Goal: Transaction & Acquisition: Book appointment/travel/reservation

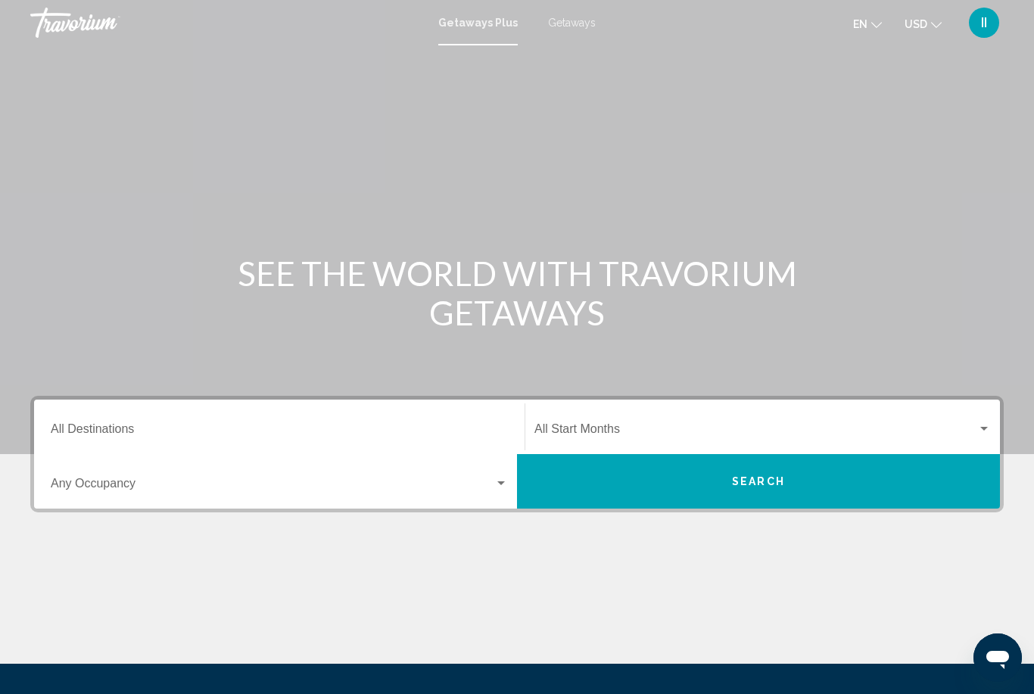
click at [570, 26] on span "Getaways" at bounding box center [572, 23] width 48 height 12
drag, startPoint x: 179, startPoint y: 431, endPoint x: 179, endPoint y: 276, distance: 155.2
click at [179, 431] on input "Destination All Destinations" at bounding box center [279, 433] width 457 height 14
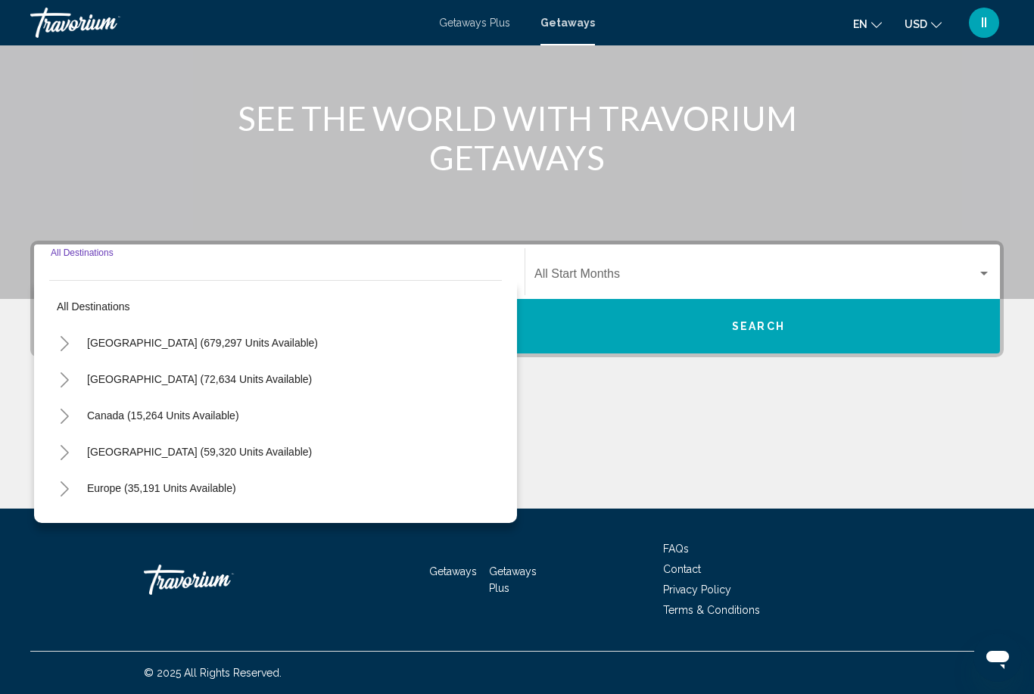
click at [64, 350] on icon "Toggle United States (679,297 units available)" at bounding box center [64, 343] width 11 height 15
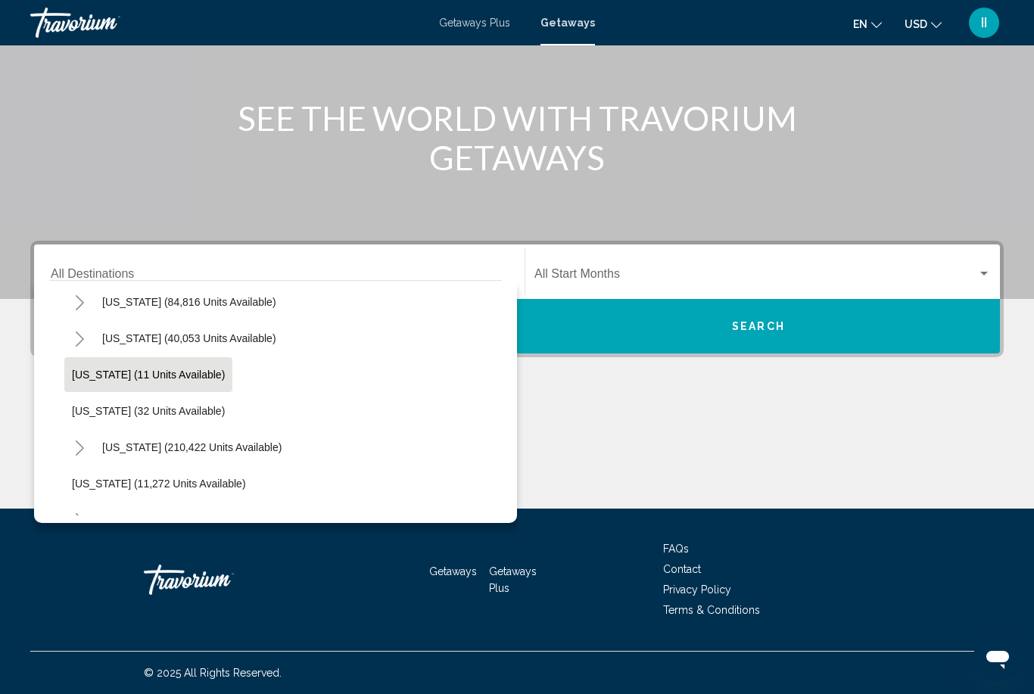
scroll to position [186, 0]
click at [80, 309] on icon "Toggle California (84,816 units available)" at bounding box center [79, 303] width 11 height 15
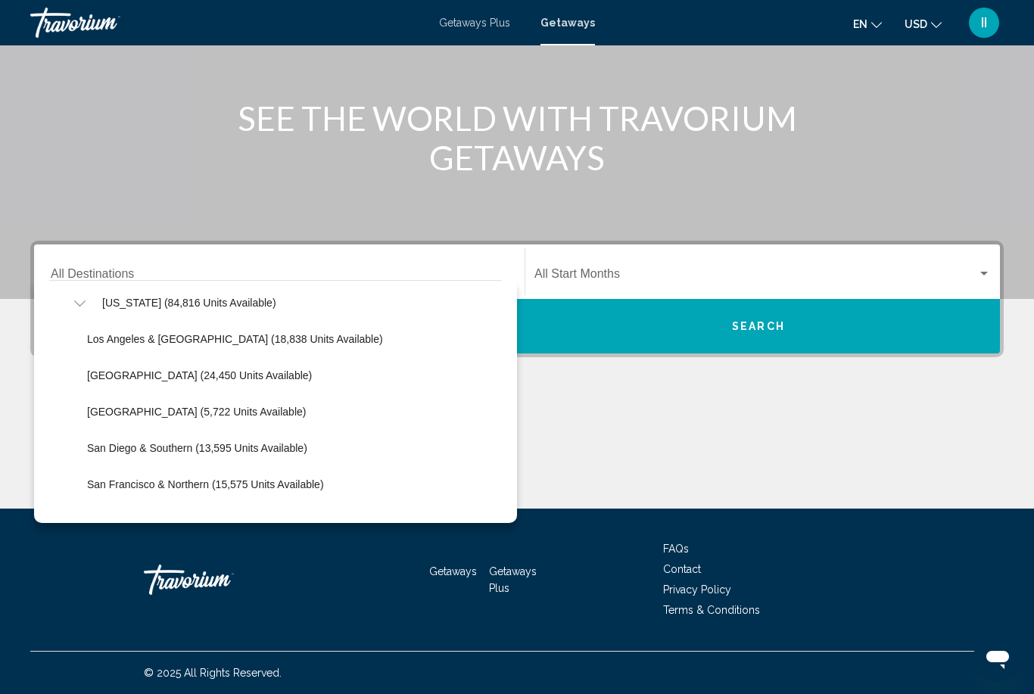
click at [116, 377] on span "[GEOGRAPHIC_DATA] (24,450 units available)" at bounding box center [199, 376] width 225 height 12
type input "**********"
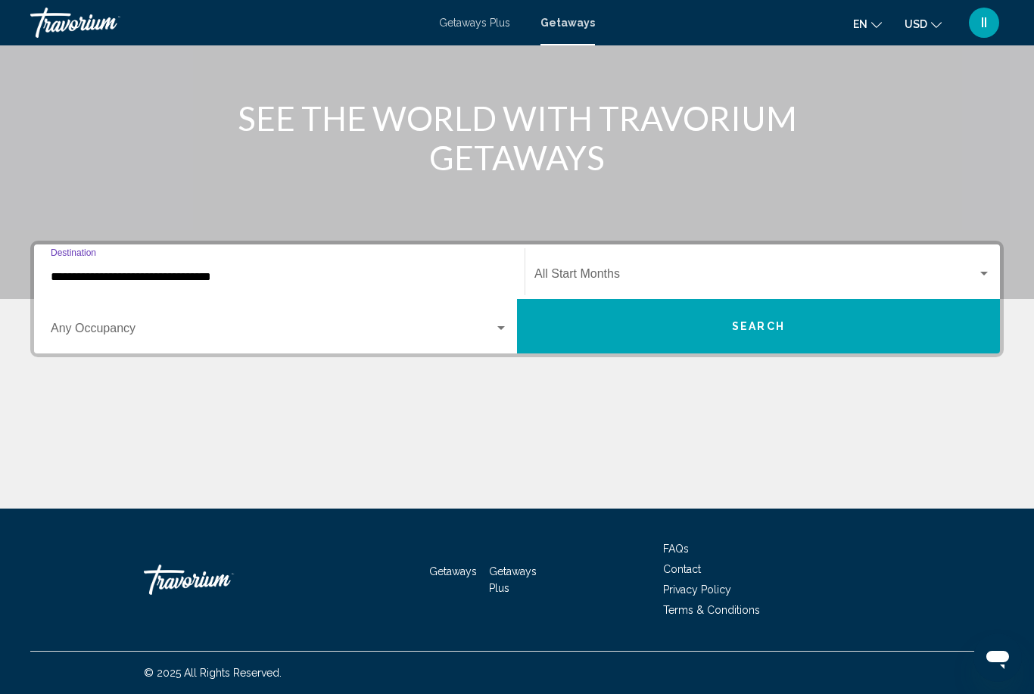
click at [609, 278] on span "Search widget" at bounding box center [756, 277] width 443 height 14
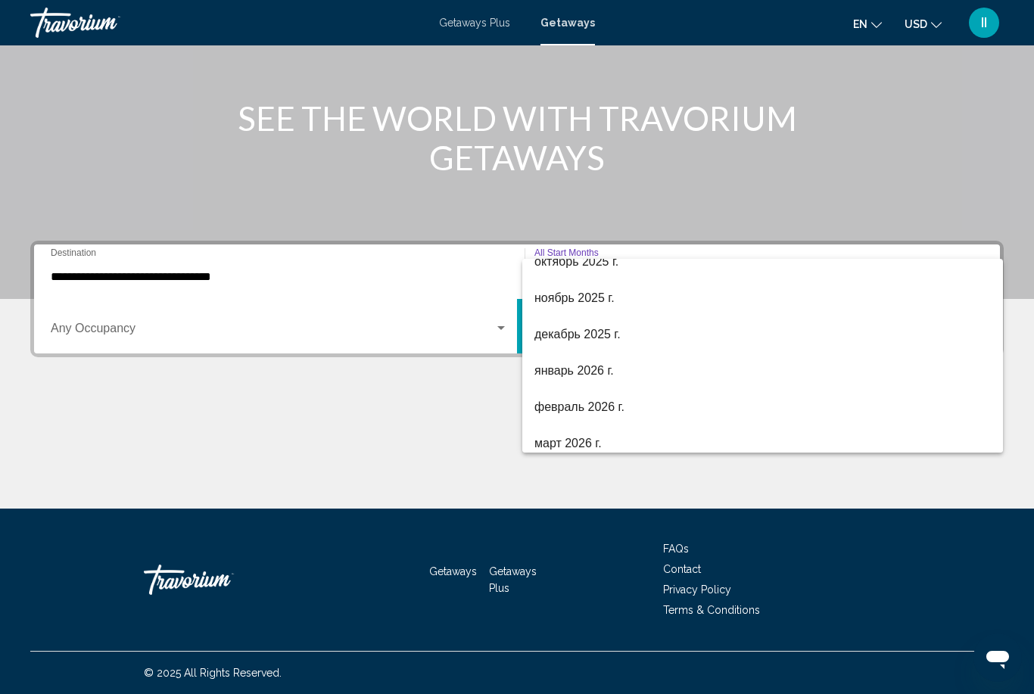
scroll to position [72, 0]
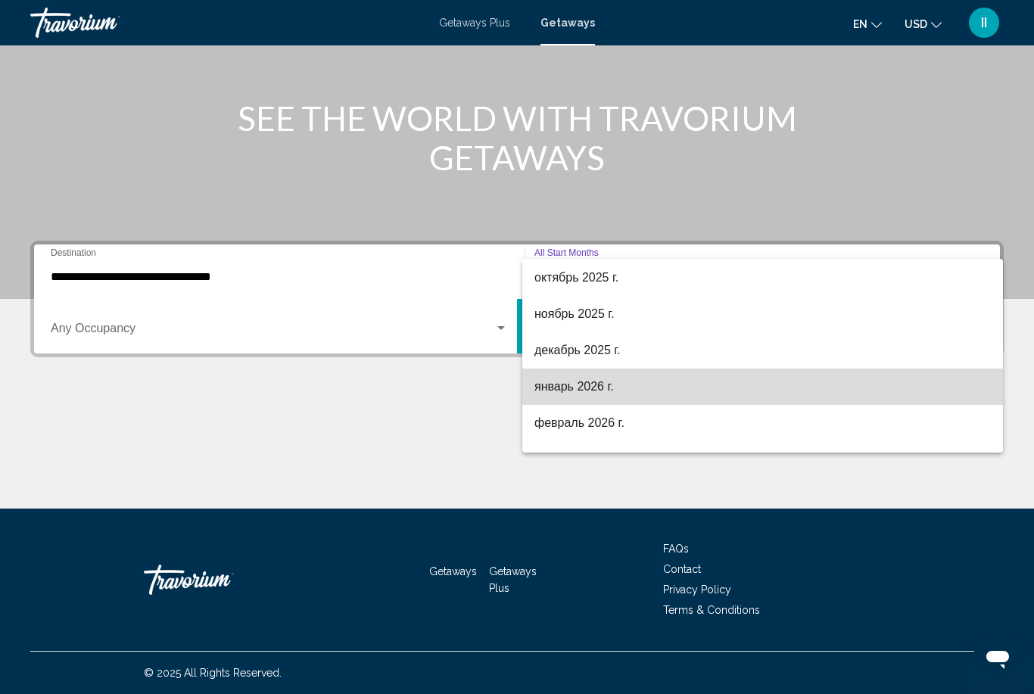
click at [584, 391] on span "январь 2026 г." at bounding box center [763, 387] width 457 height 36
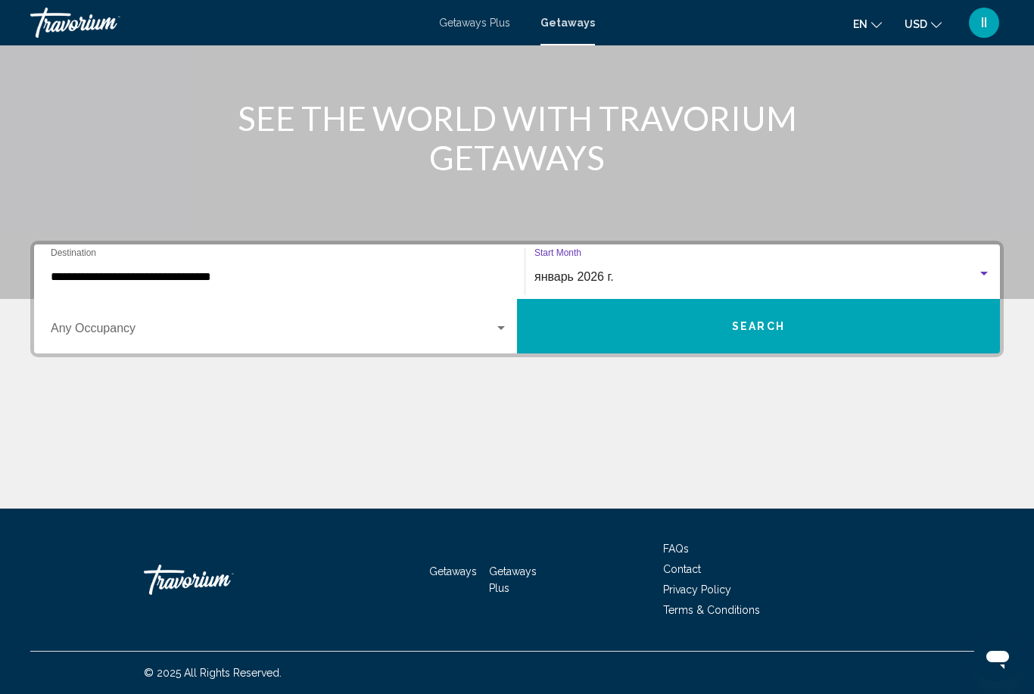
click at [706, 326] on button "Search" at bounding box center [758, 326] width 483 height 55
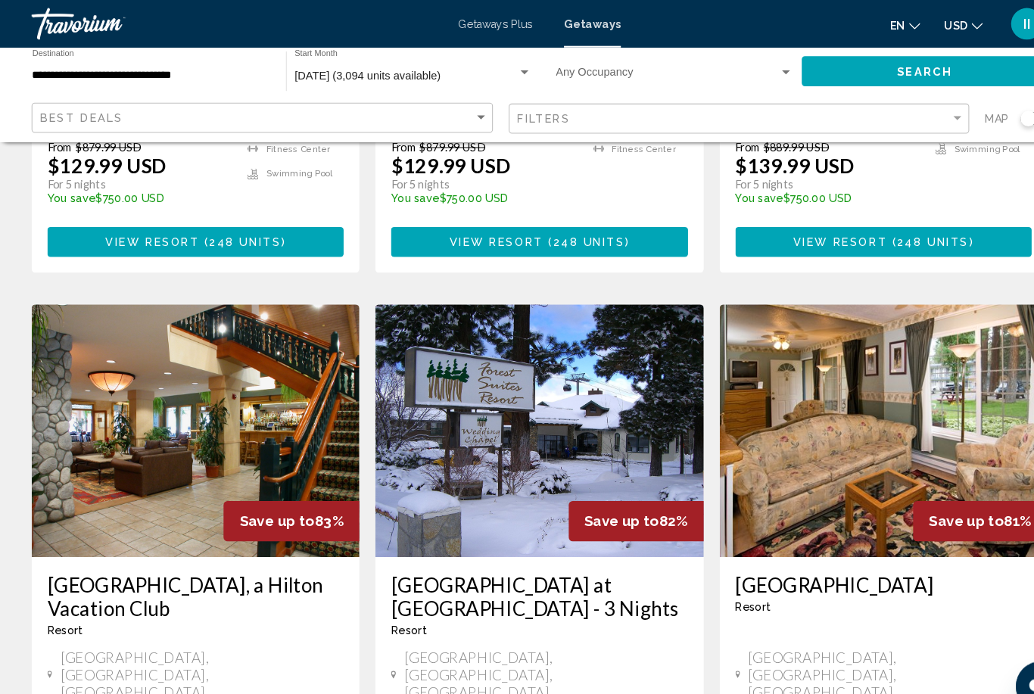
scroll to position [1102, 0]
click at [388, 76] on span "[DATE] (3,094 units available)" at bounding box center [352, 72] width 140 height 12
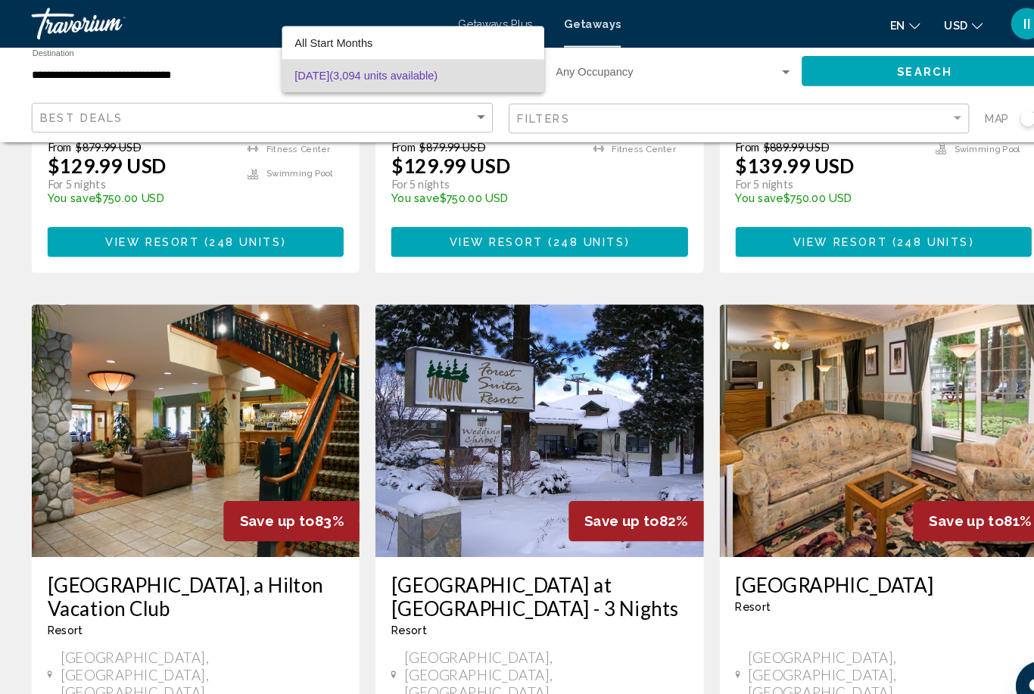
scroll to position [1119, 0]
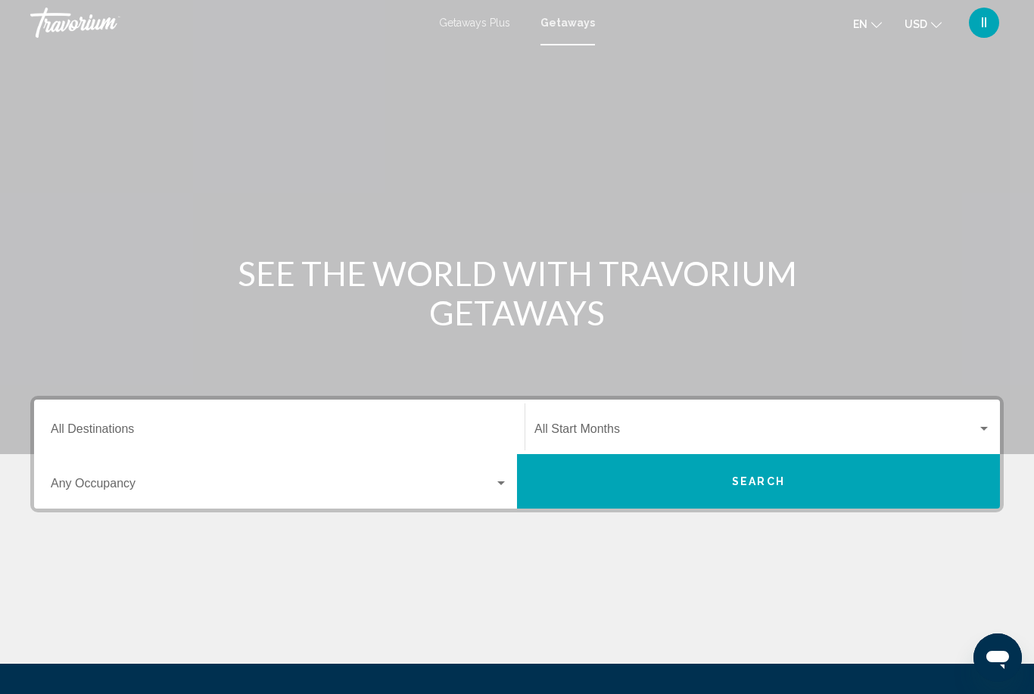
click at [242, 431] on input "Destination All Destinations" at bounding box center [279, 433] width 457 height 14
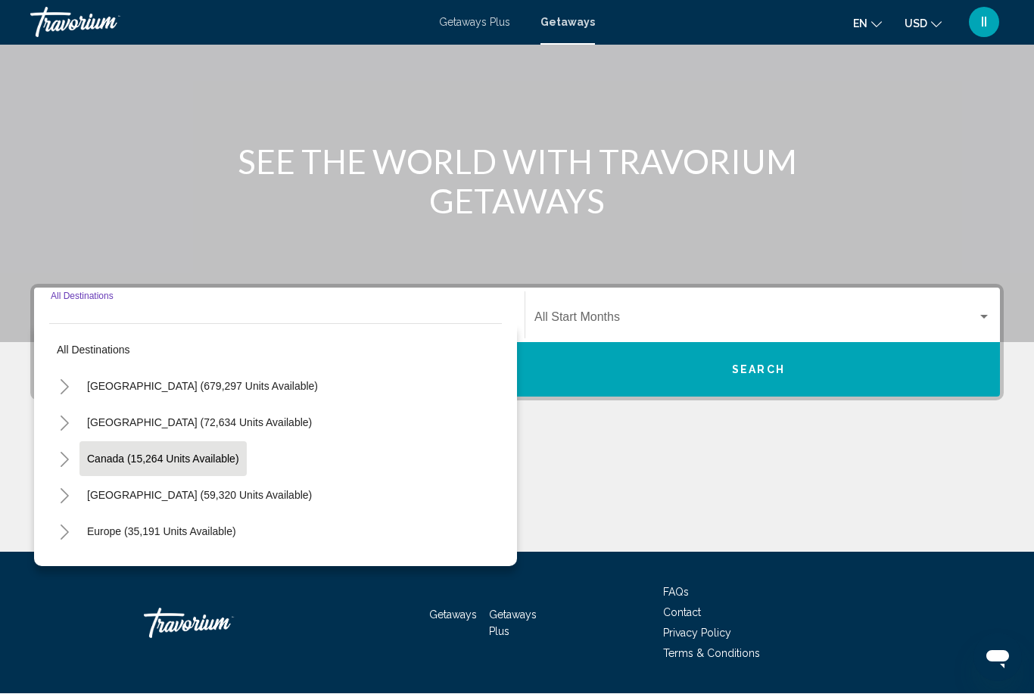
scroll to position [107, 0]
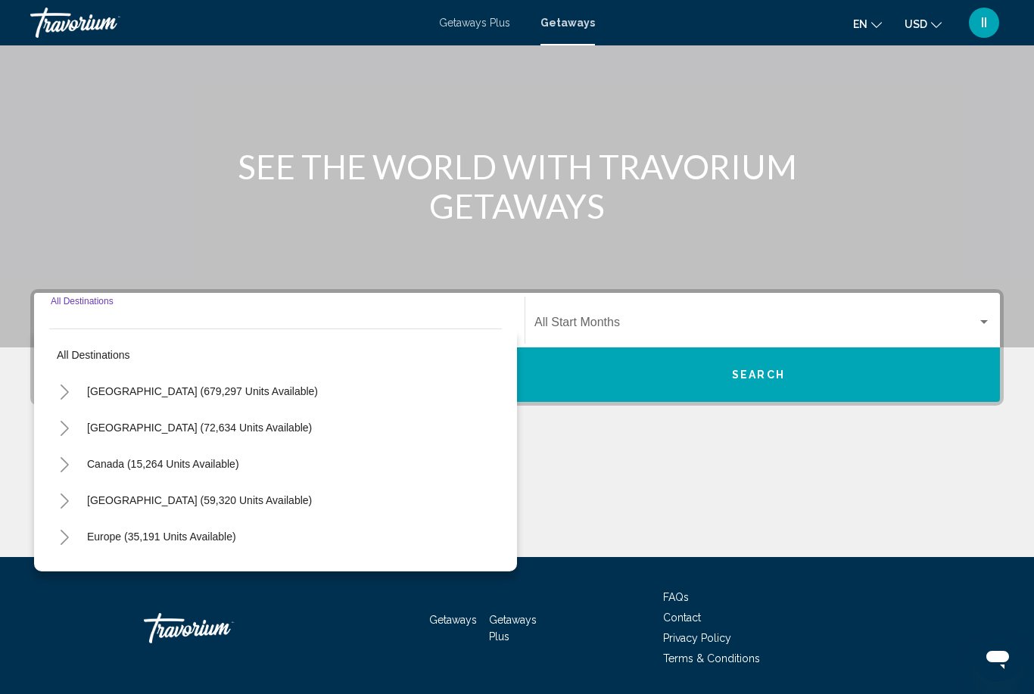
click at [60, 401] on button "Toggle United States (679,297 units available)" at bounding box center [64, 391] width 30 height 30
click at [75, 537] on icon "Toggle California (84,816 units available)" at bounding box center [79, 537] width 11 height 15
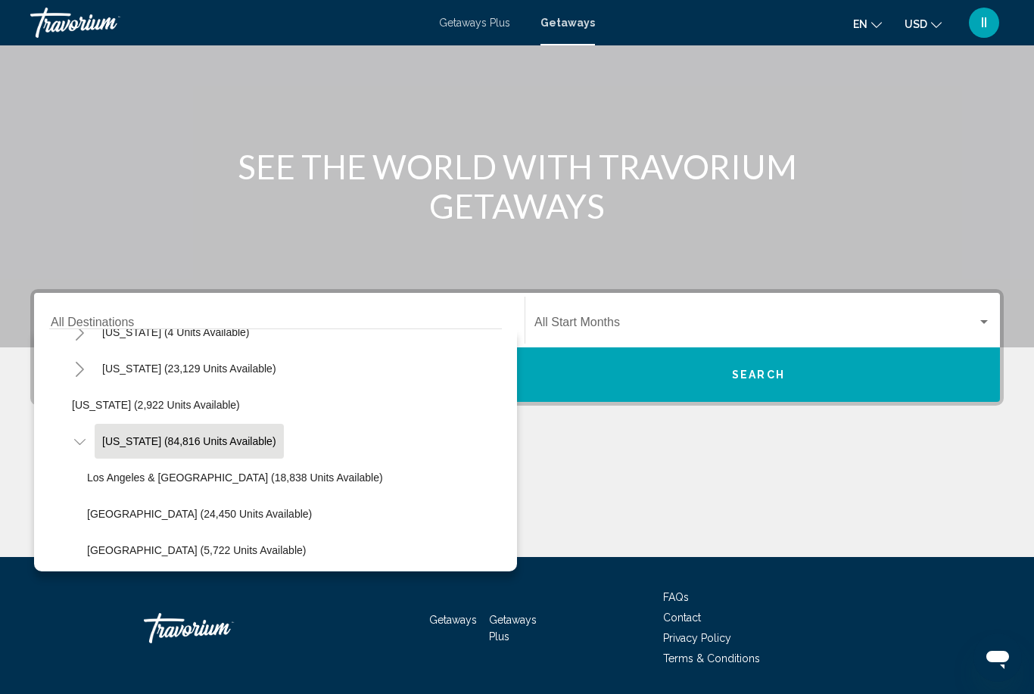
scroll to position [97, 0]
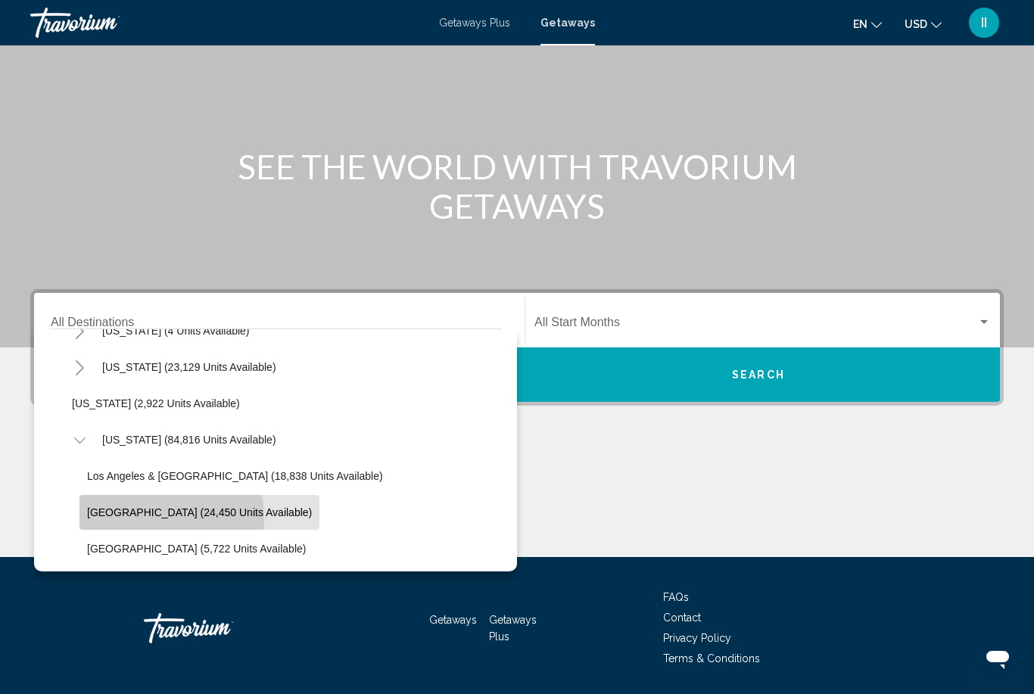
click at [125, 519] on button "[GEOGRAPHIC_DATA] (24,450 units available)" at bounding box center [200, 512] width 240 height 35
type input "**********"
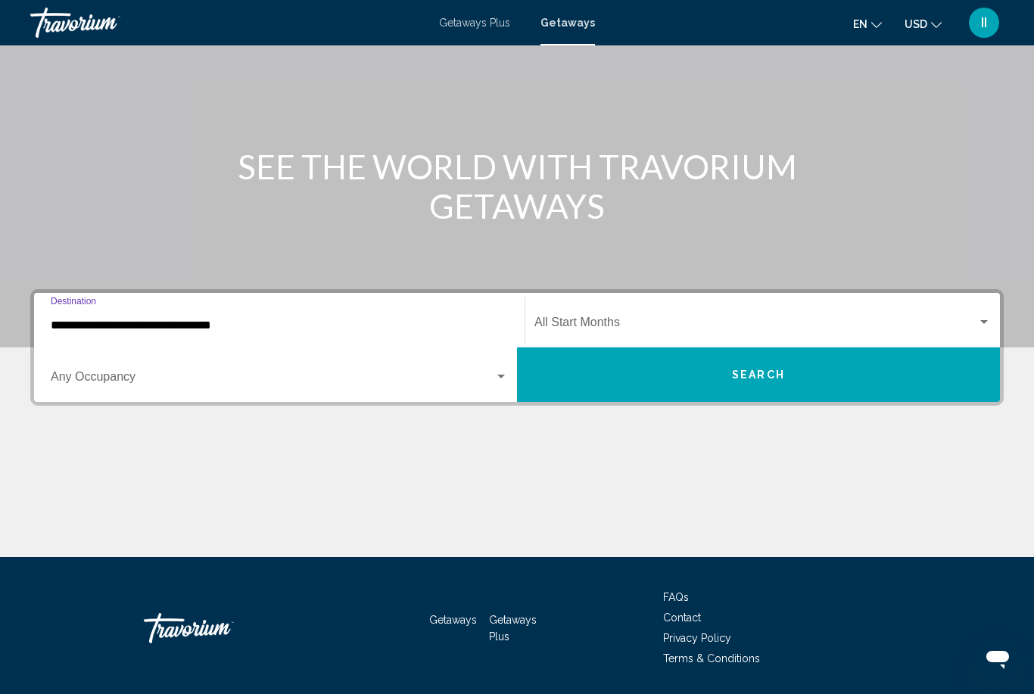
click at [656, 319] on span "Search widget" at bounding box center [756, 326] width 443 height 14
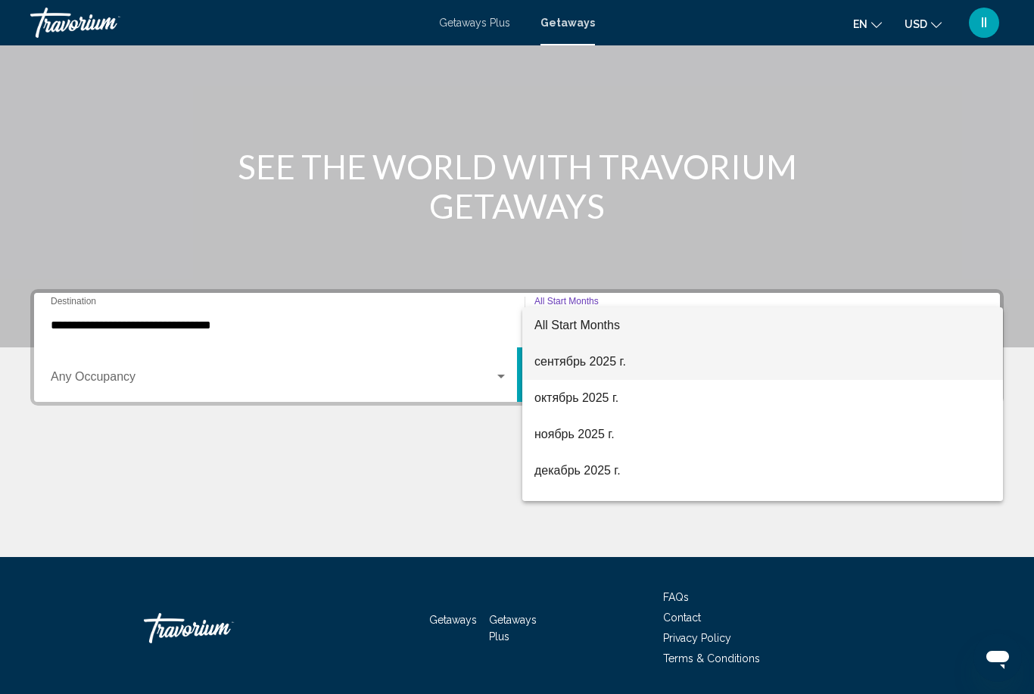
click at [594, 365] on span "сентябрь 2025 г." at bounding box center [763, 362] width 457 height 36
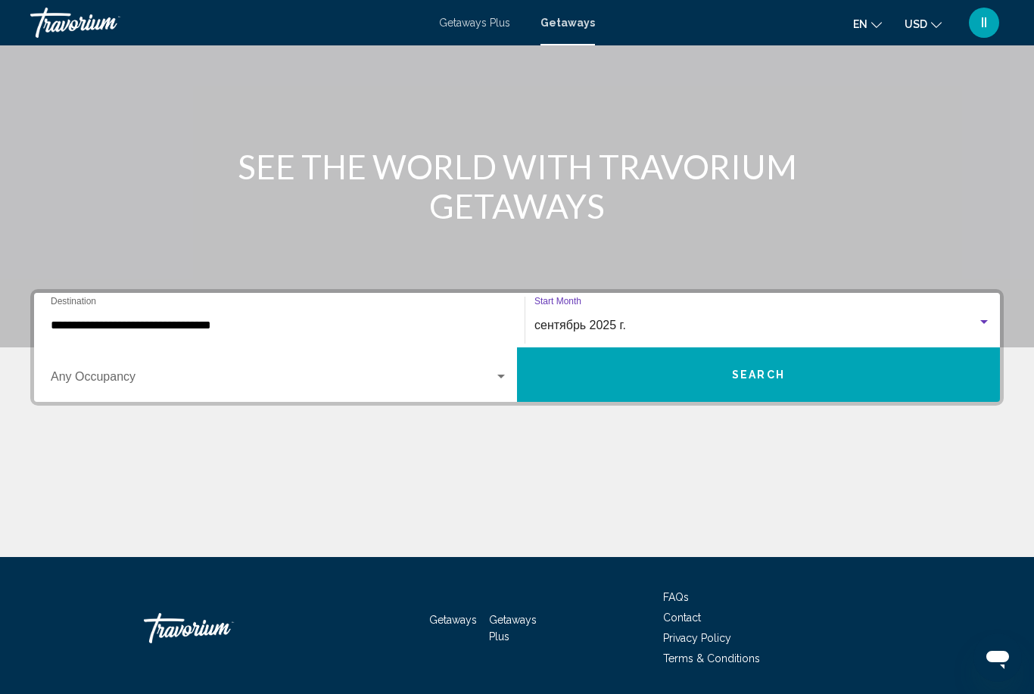
click at [672, 379] on button "Search" at bounding box center [758, 375] width 483 height 55
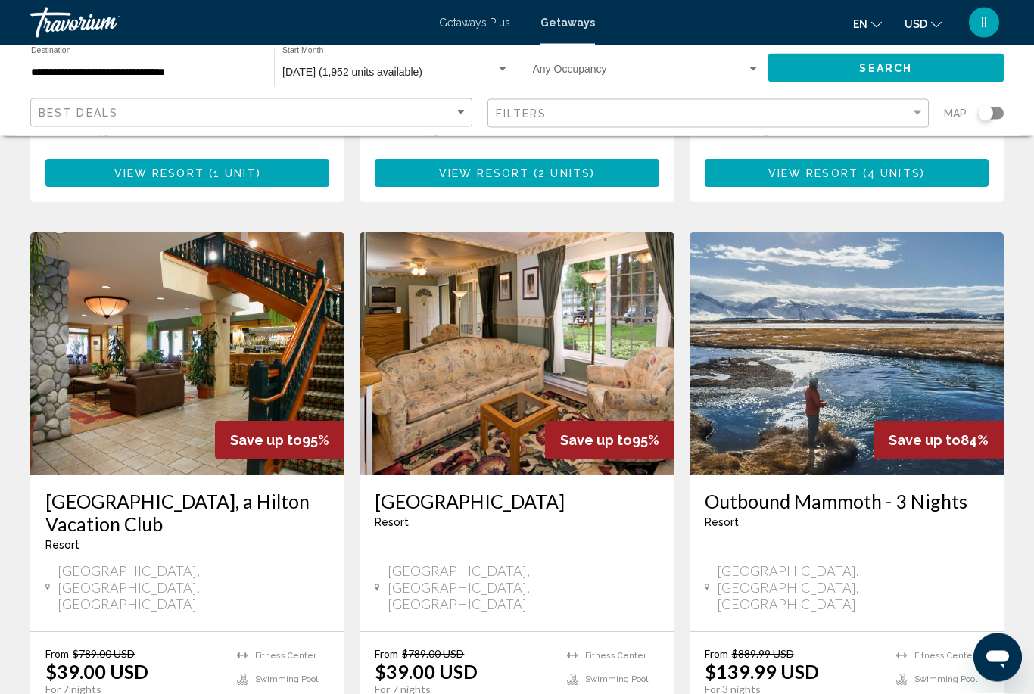
scroll to position [544, 0]
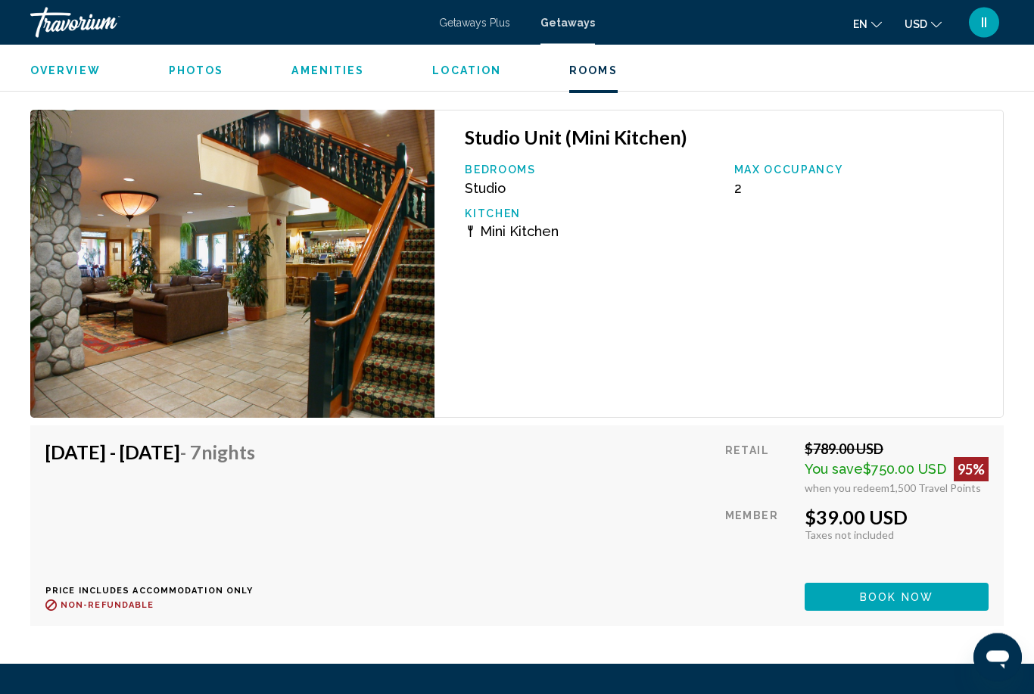
scroll to position [2759, 0]
click at [871, 591] on span "Book now" at bounding box center [896, 597] width 73 height 12
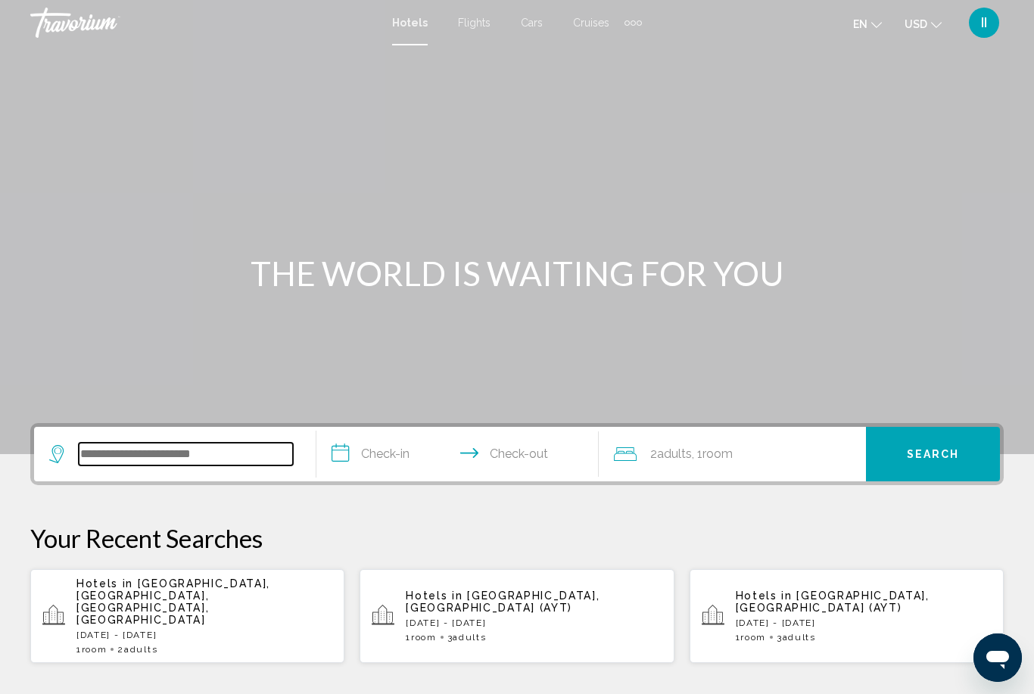
click at [142, 454] on input "Search widget" at bounding box center [186, 454] width 214 height 23
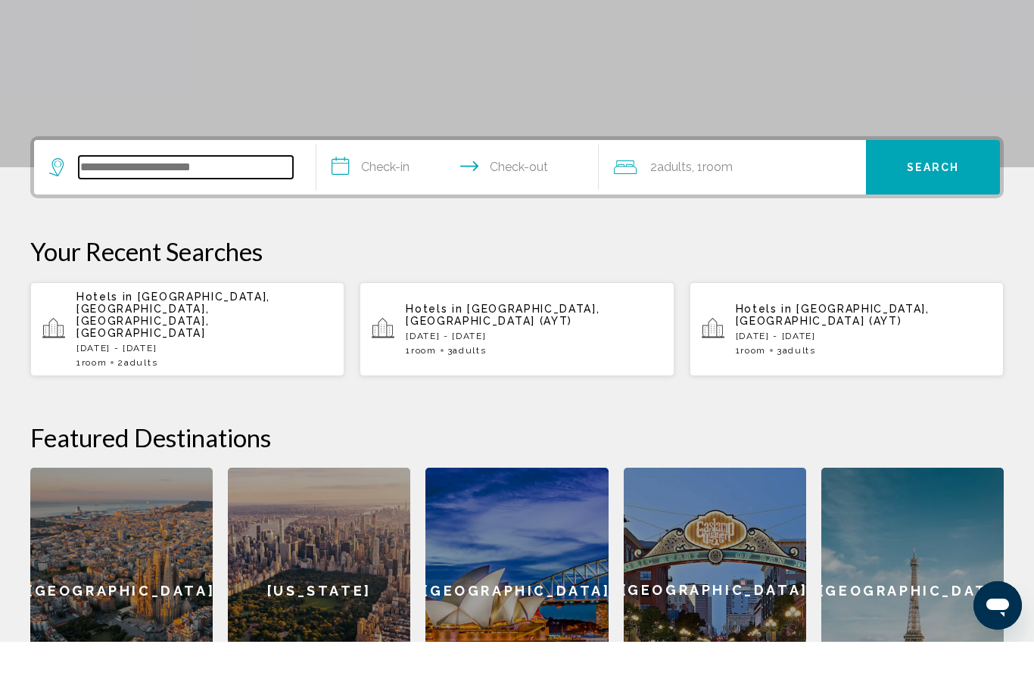
scroll to position [322, 0]
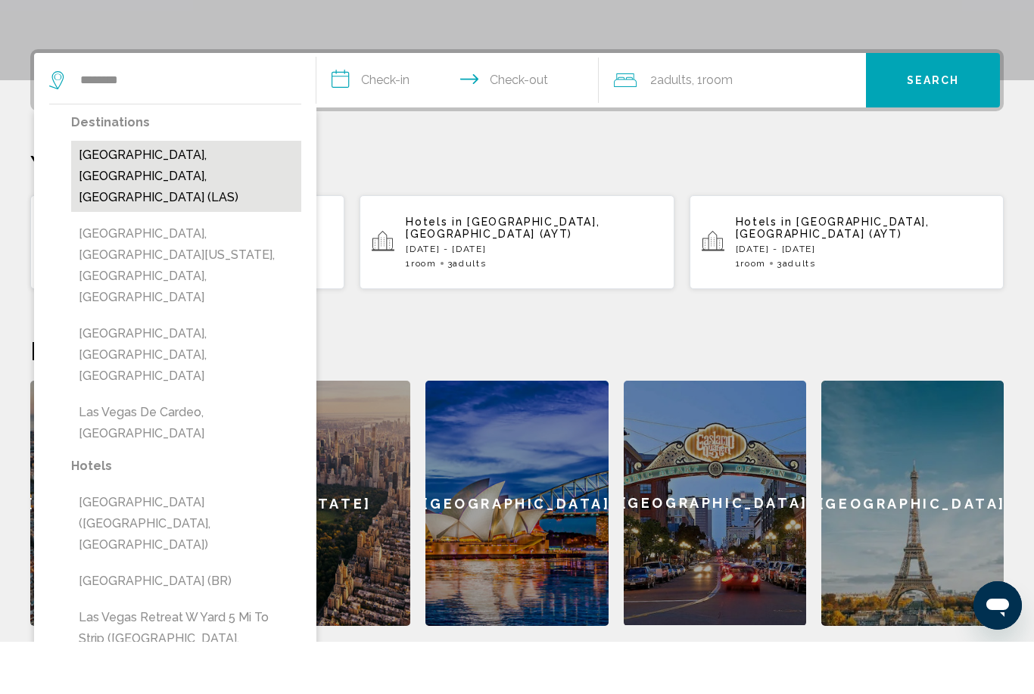
click at [180, 193] on button "Las Vegas, NV, United States (LAS)" at bounding box center [186, 228] width 230 height 71
type input "**********"
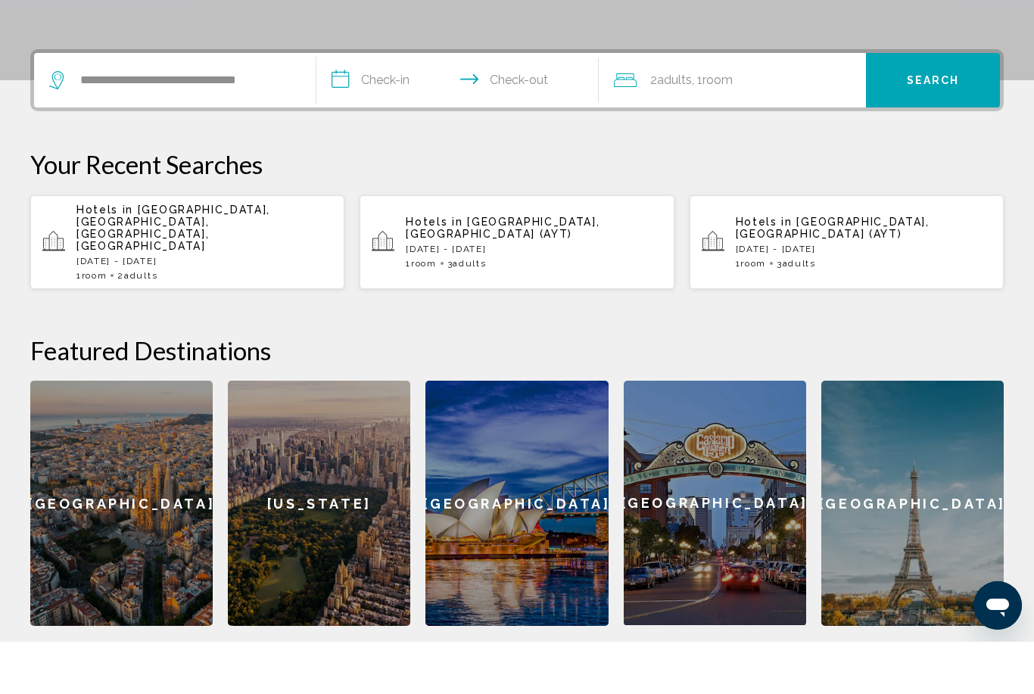
click at [385, 105] on input "**********" at bounding box center [460, 134] width 288 height 59
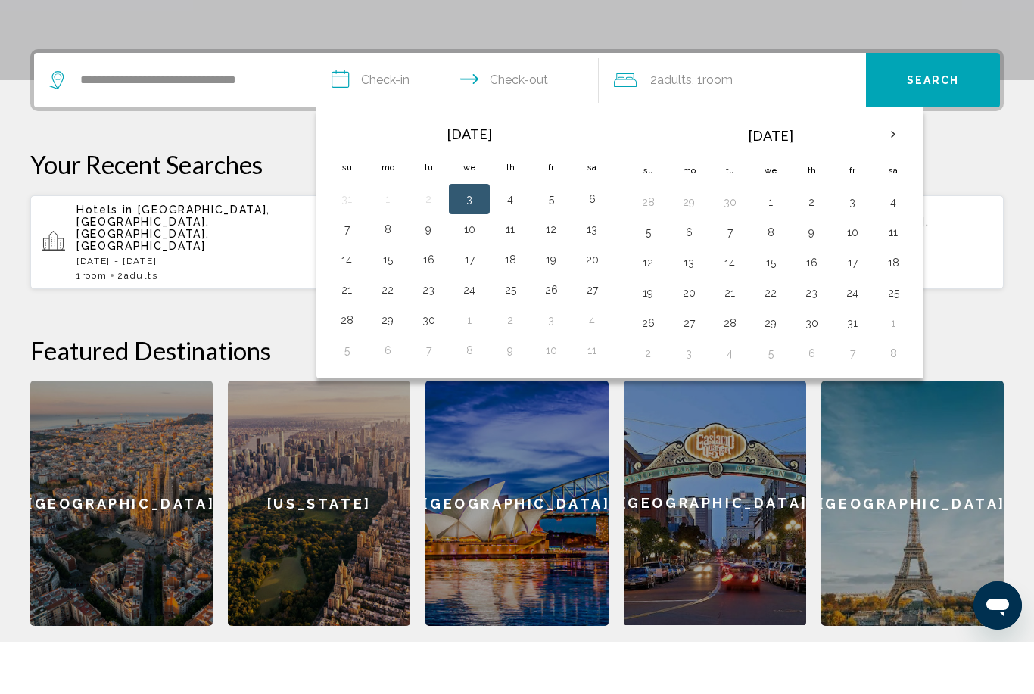
scroll to position [374, 0]
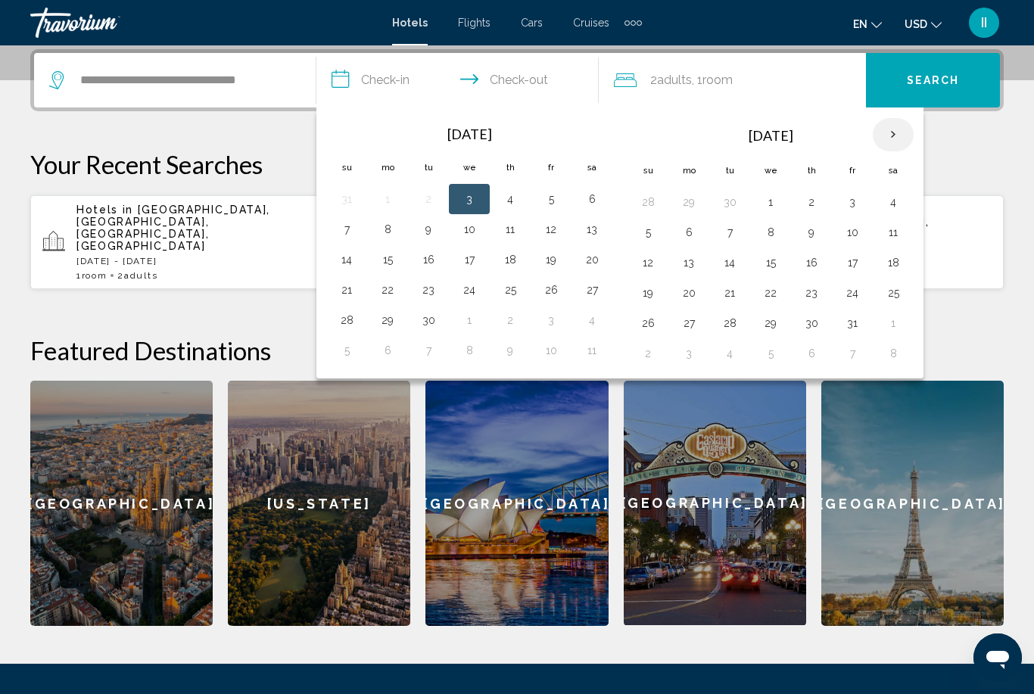
click at [893, 136] on th "Next month" at bounding box center [893, 134] width 41 height 33
drag, startPoint x: 893, startPoint y: 136, endPoint x: 893, endPoint y: 105, distance: 31.0
click at [893, 136] on th "Next month" at bounding box center [893, 134] width 41 height 33
click at [348, 137] on th "Previous month" at bounding box center [346, 134] width 41 height 33
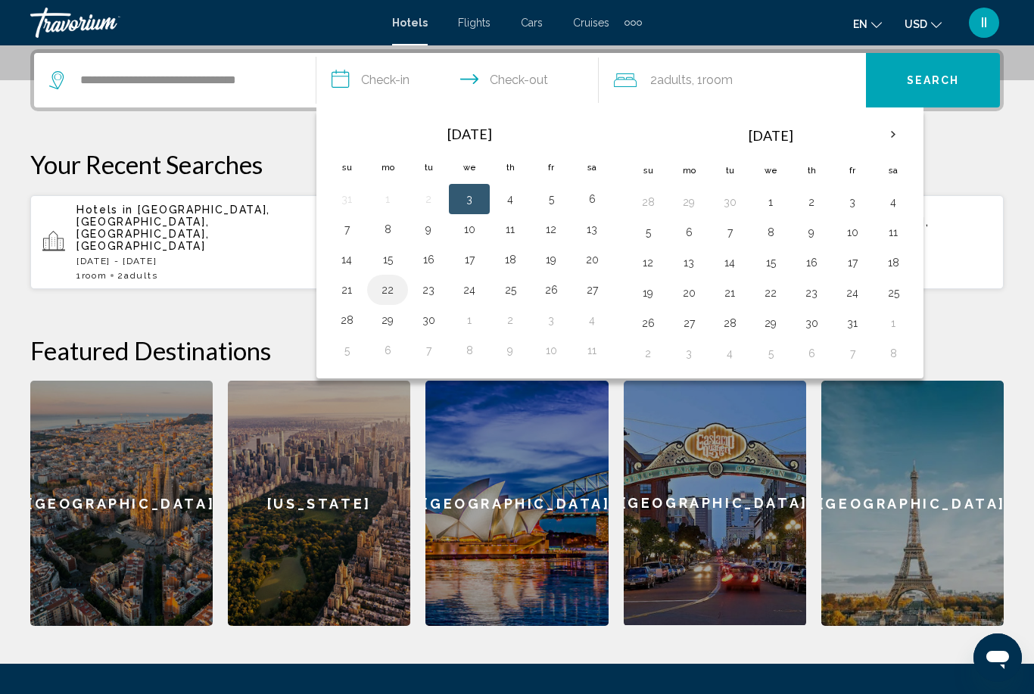
click at [391, 288] on button "22" at bounding box center [388, 289] width 24 height 21
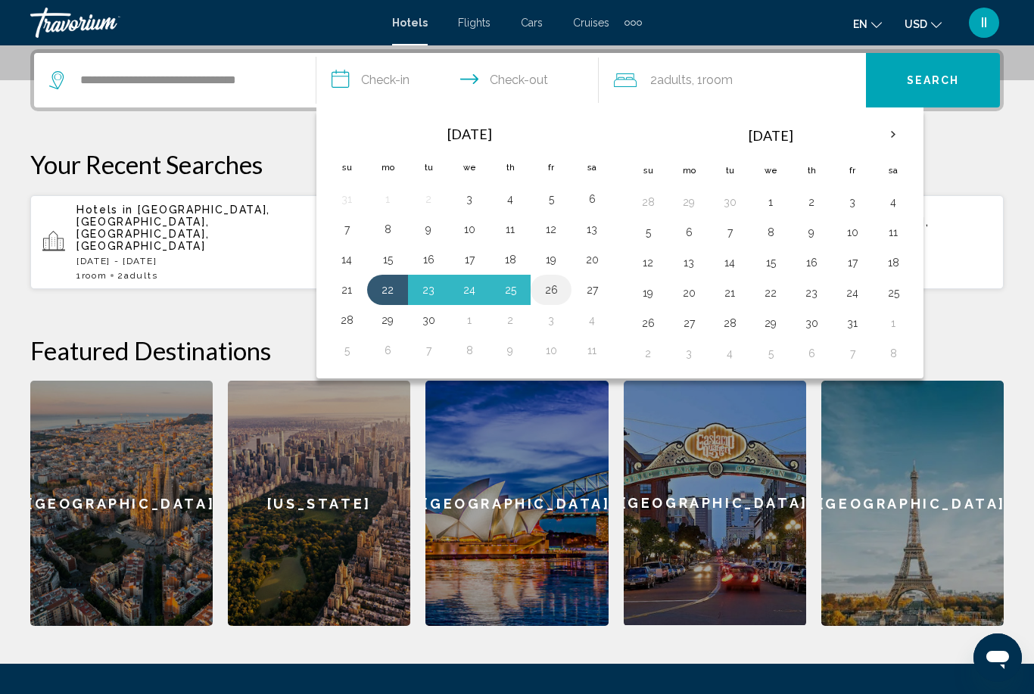
click at [552, 292] on button "26" at bounding box center [551, 289] width 24 height 21
type input "**********"
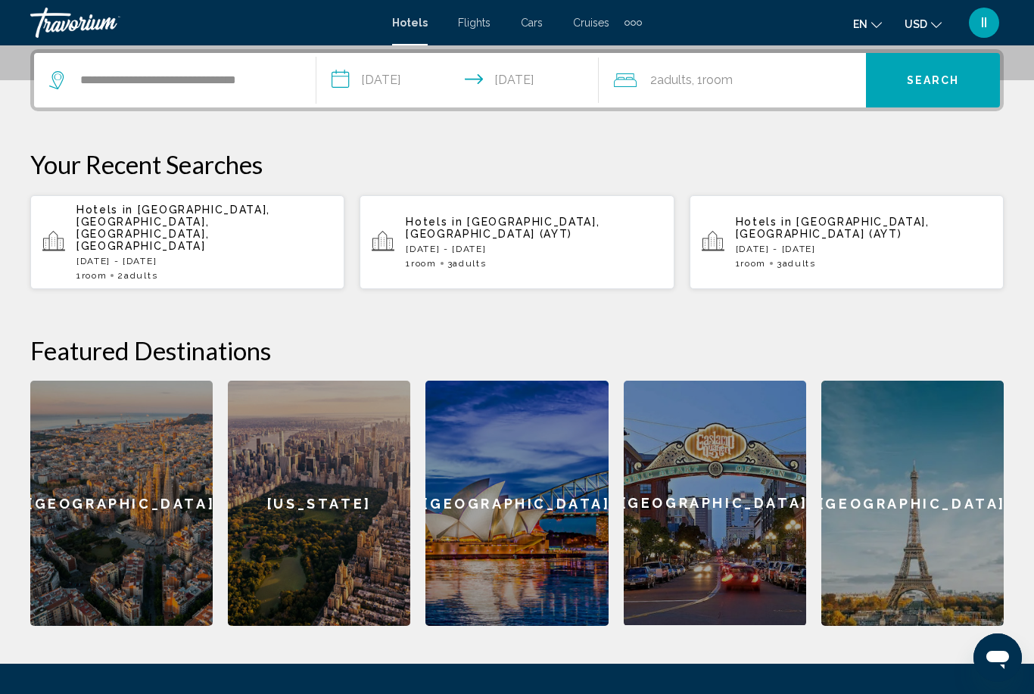
click at [935, 93] on button "Search" at bounding box center [933, 80] width 134 height 55
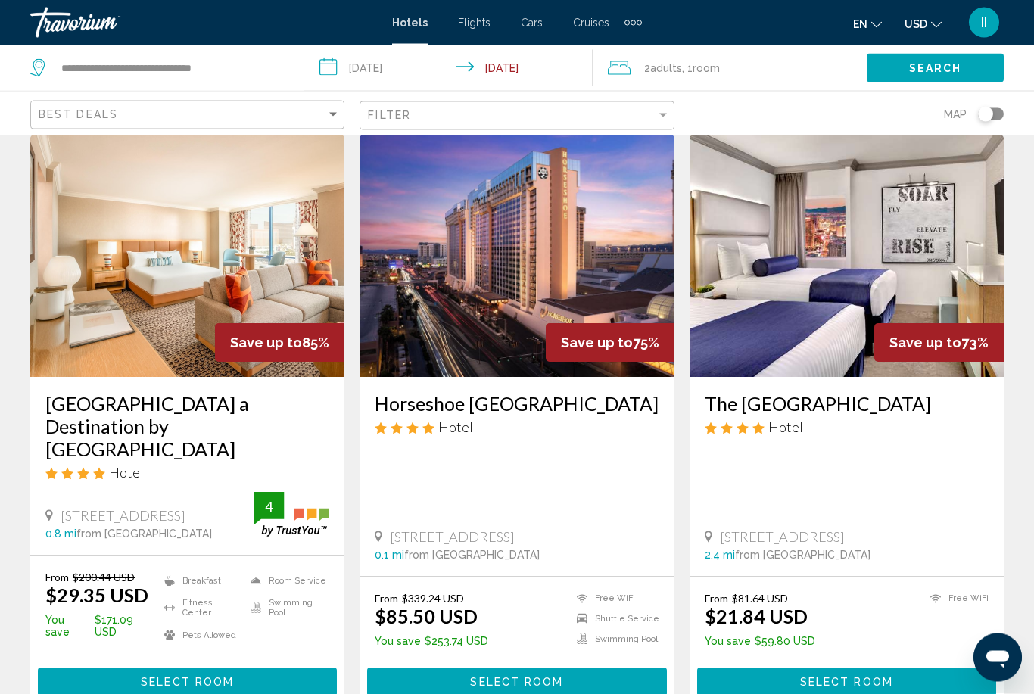
scroll to position [56, 0]
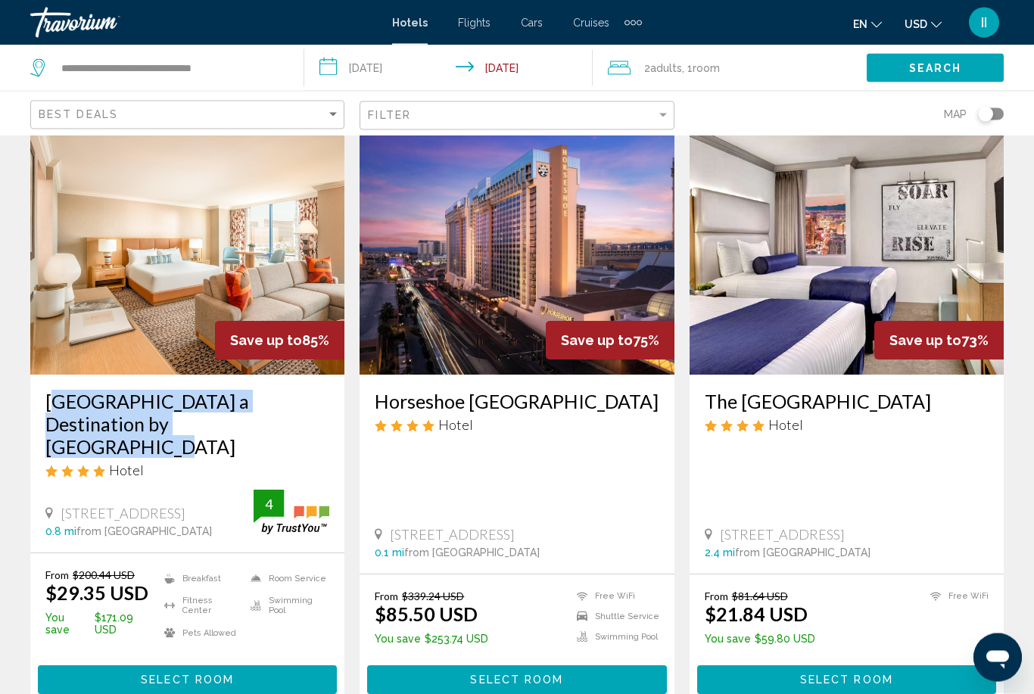
drag, startPoint x: 38, startPoint y: 386, endPoint x: 174, endPoint y: 413, distance: 139.0
click at [174, 413] on div "Rio Hotel & Casino a Destination by Hyatt Hotel Hotel 3700 W Flamingo Rd, Las V…" at bounding box center [187, 465] width 314 height 178
copy h3 "Rio Hotel & Casino a Destination by Hyatt Hotel"
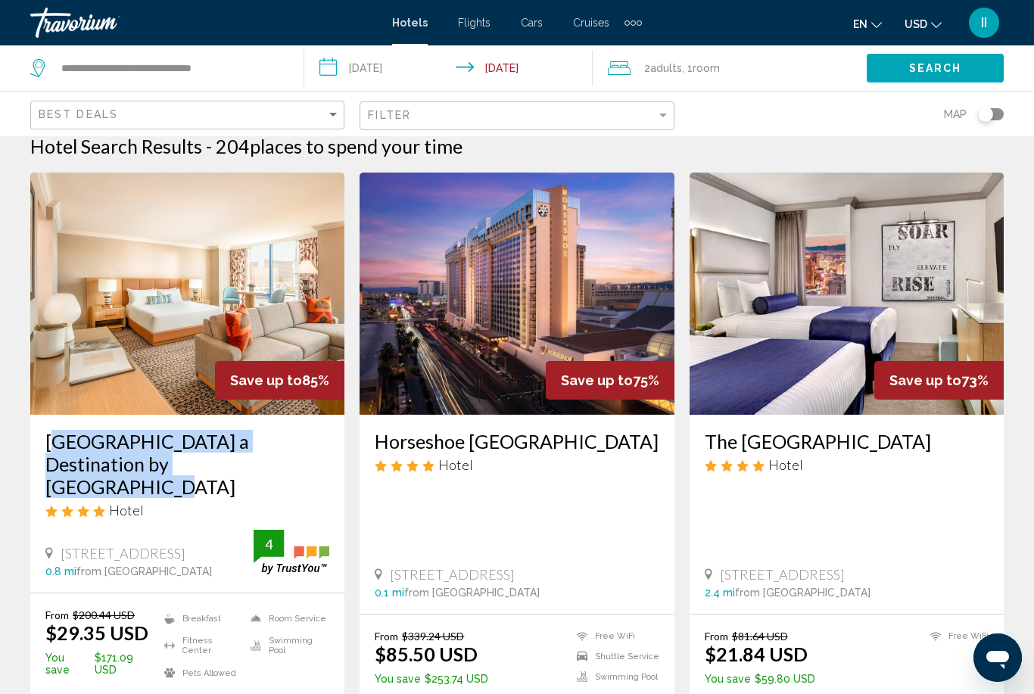
scroll to position [0, 0]
